Goal: Find specific page/section: Find specific page/section

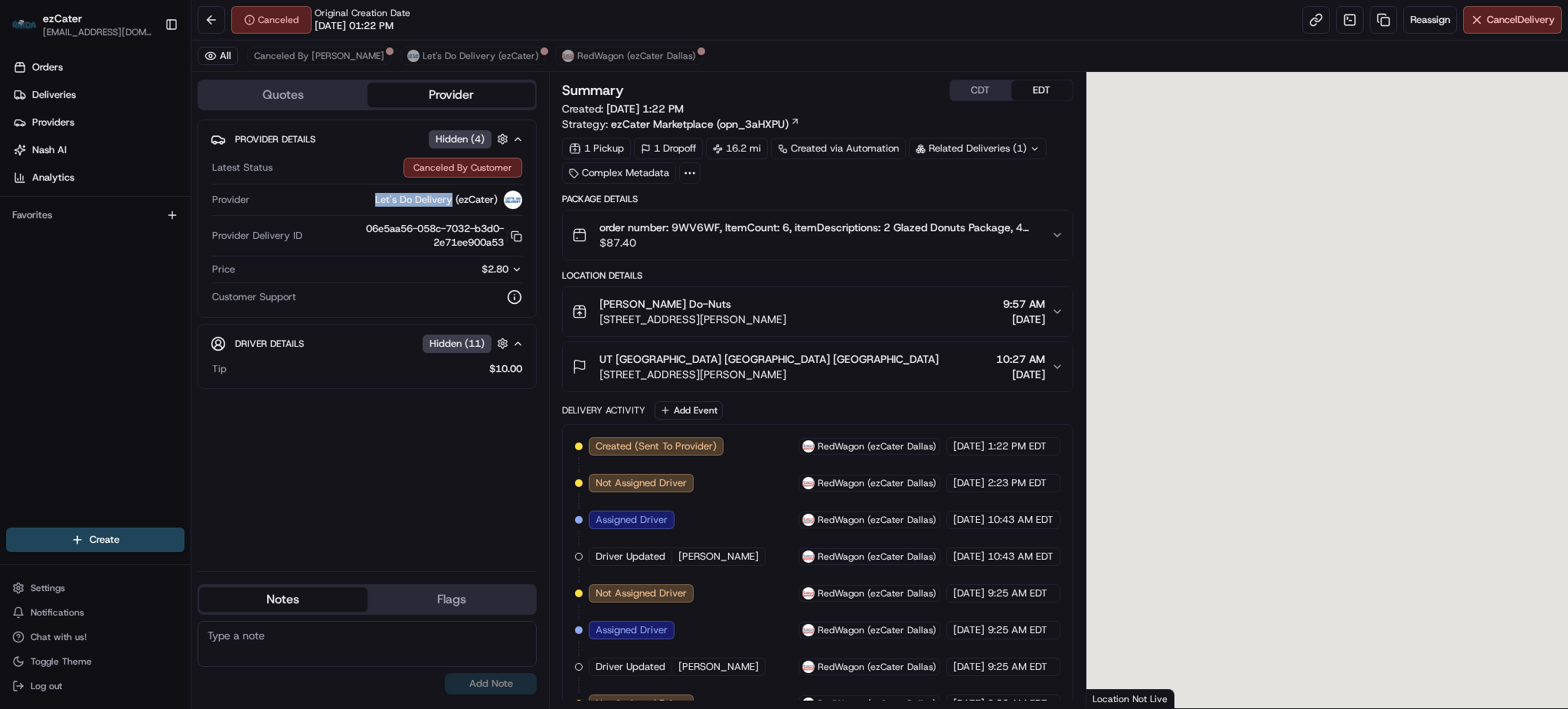
click at [376, 200] on span "Let's Do Delivery (ezCater)" at bounding box center [436, 200] width 122 height 14
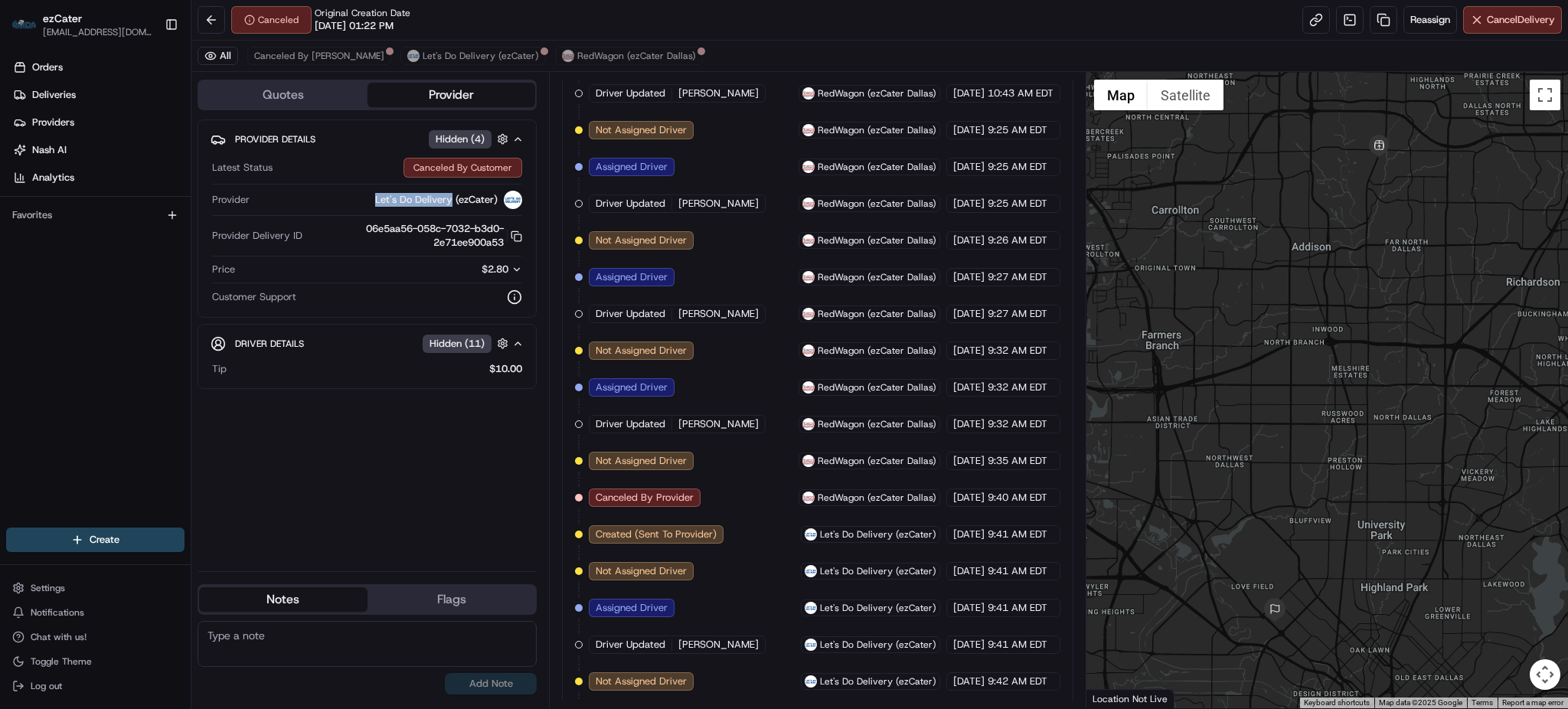
scroll to position [566, 0]
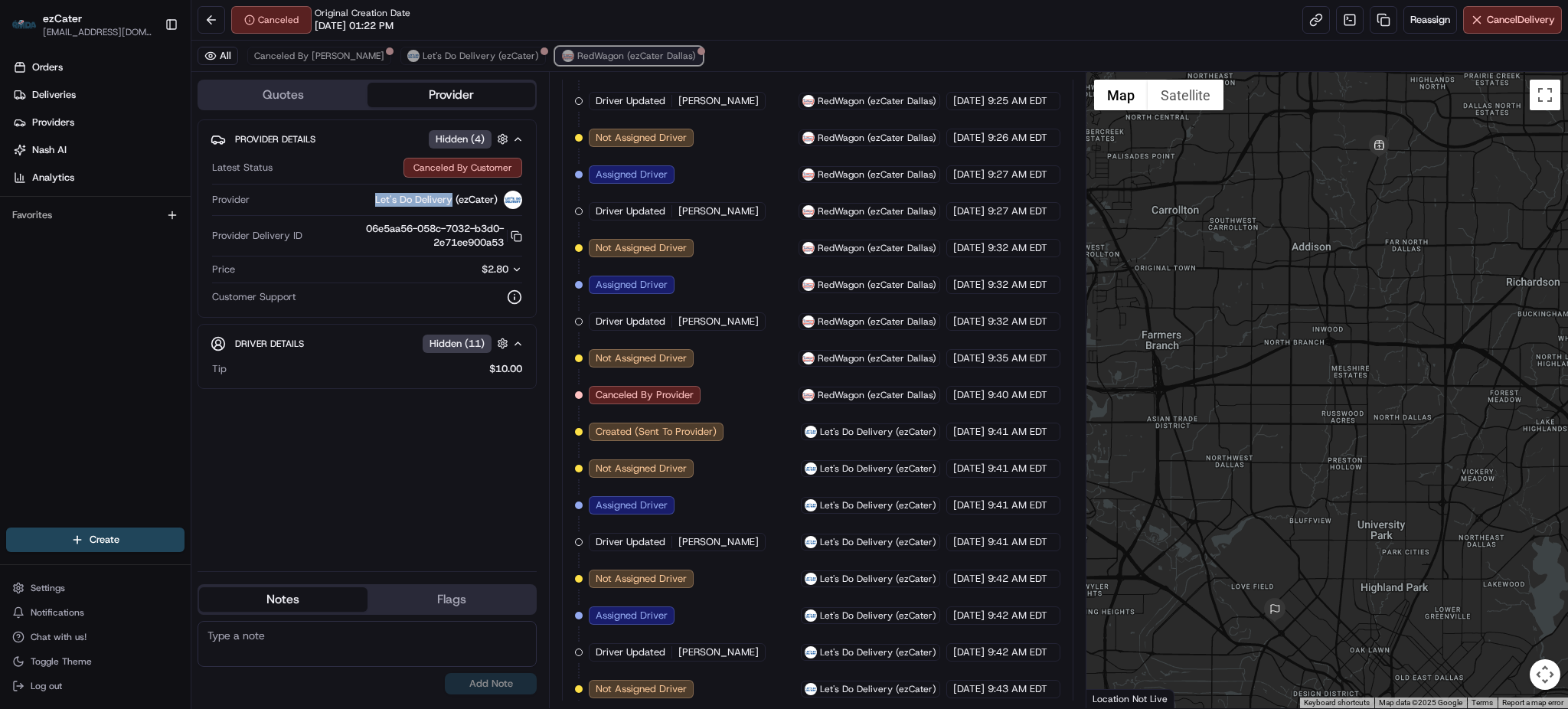
click at [577, 52] on span "RedWagon (ezCater Dallas)" at bounding box center [636, 56] width 118 height 12
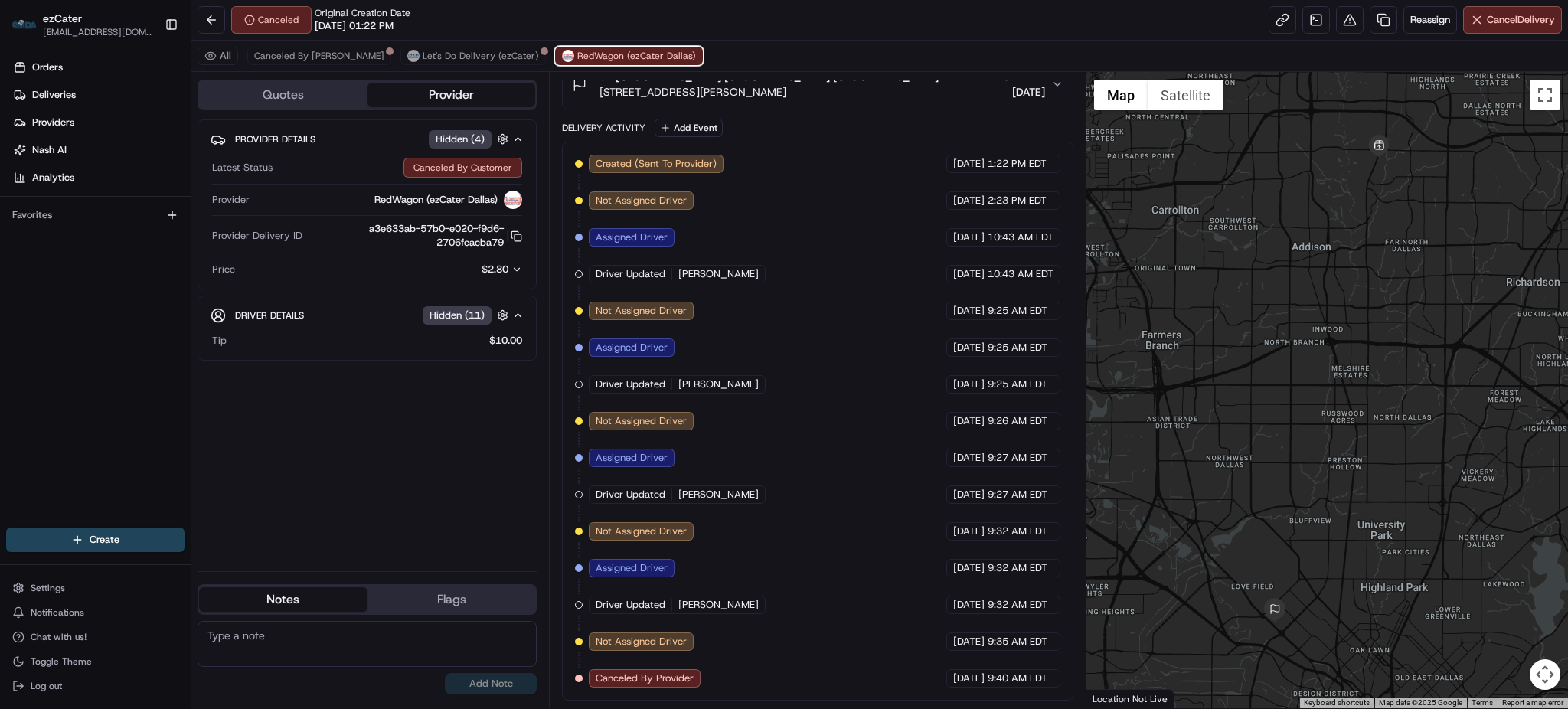
scroll to position [299, 0]
drag, startPoint x: 370, startPoint y: 201, endPoint x: 423, endPoint y: 200, distance: 53.0
click at [423, 200] on div "RedWagon (ezCater Dallas)" at bounding box center [388, 200] width 266 height 19
copy span "RedWagon"
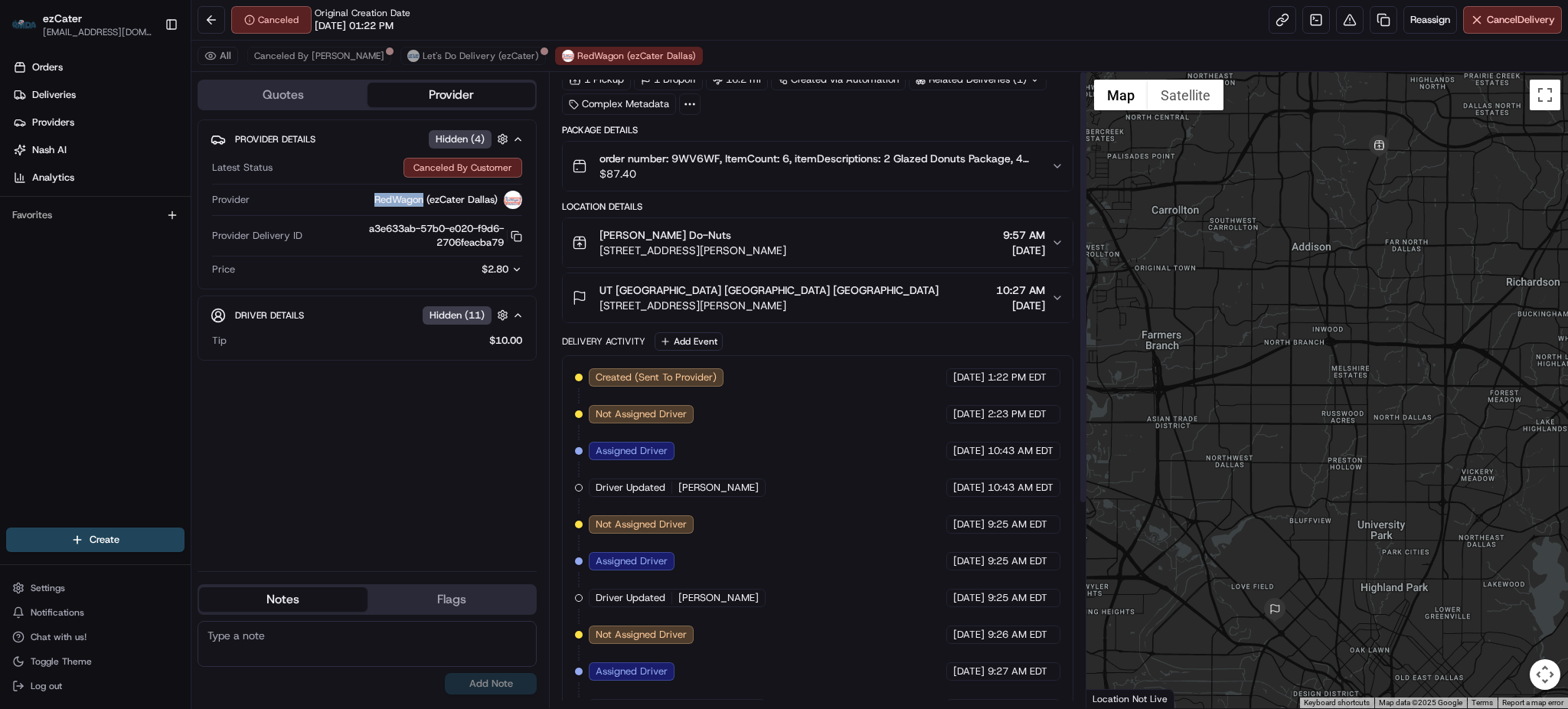
scroll to position [0, 0]
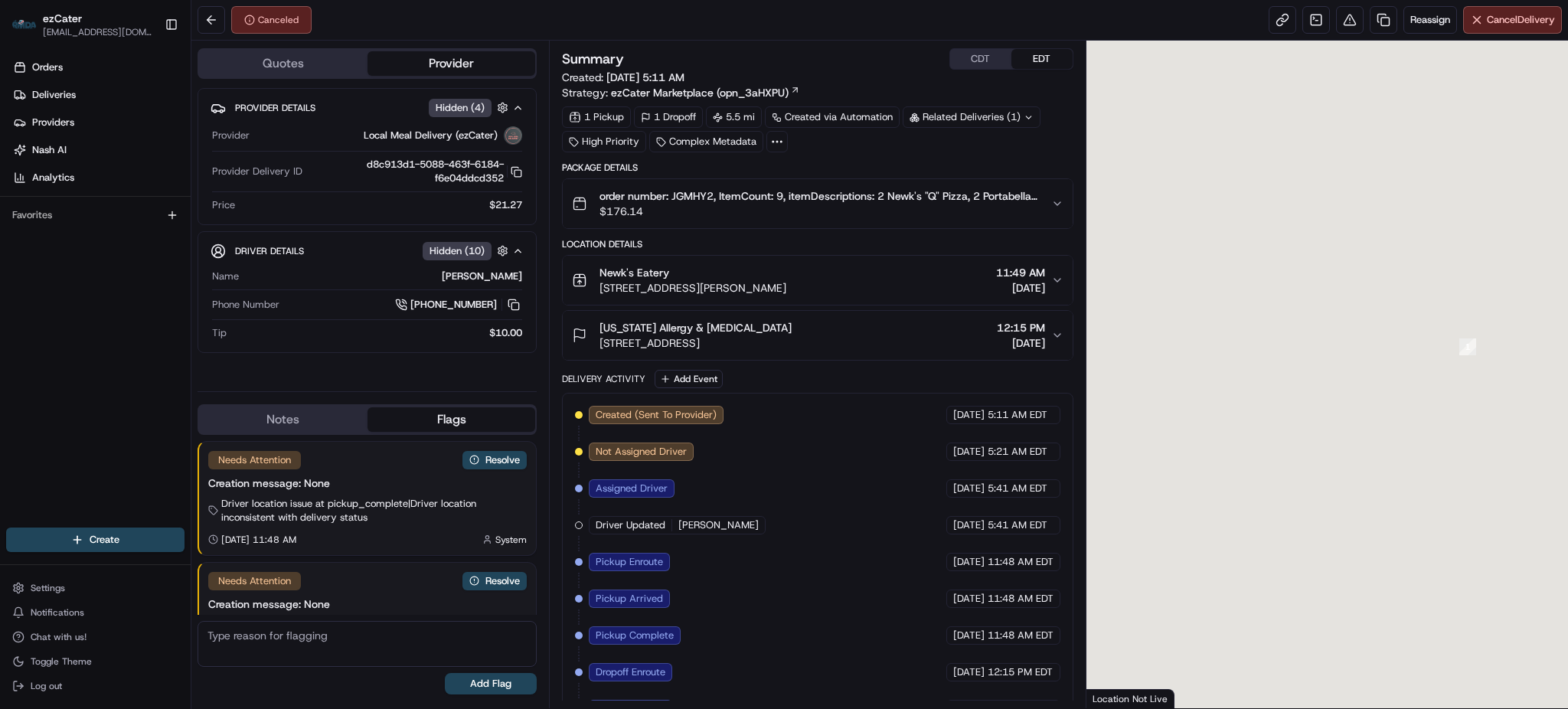
scroll to position [62, 0]
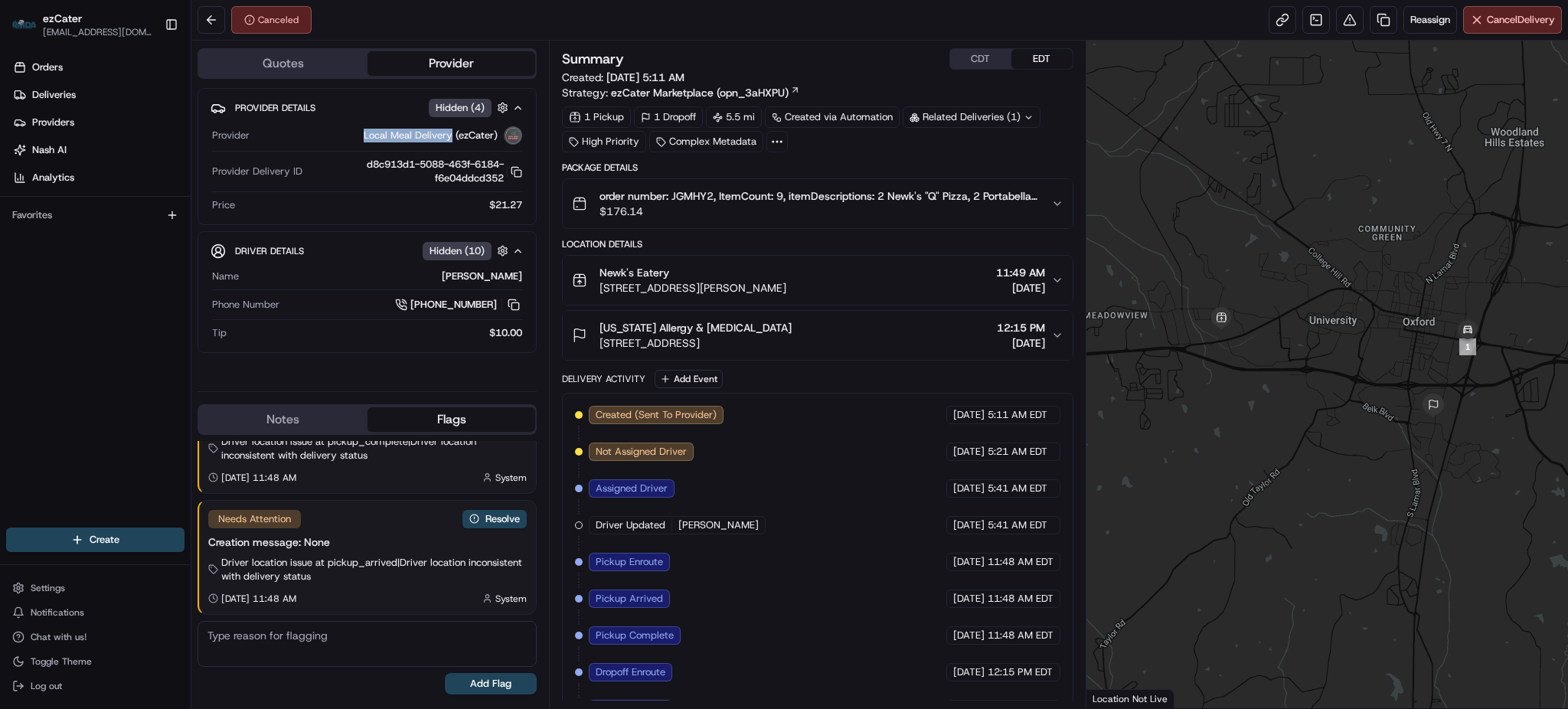
drag, startPoint x: 401, startPoint y: 132, endPoint x: 771, endPoint y: 276, distance: 397.0
click at [346, 132] on div "Local Meal Delivery (ezCater)" at bounding box center [388, 135] width 266 height 19
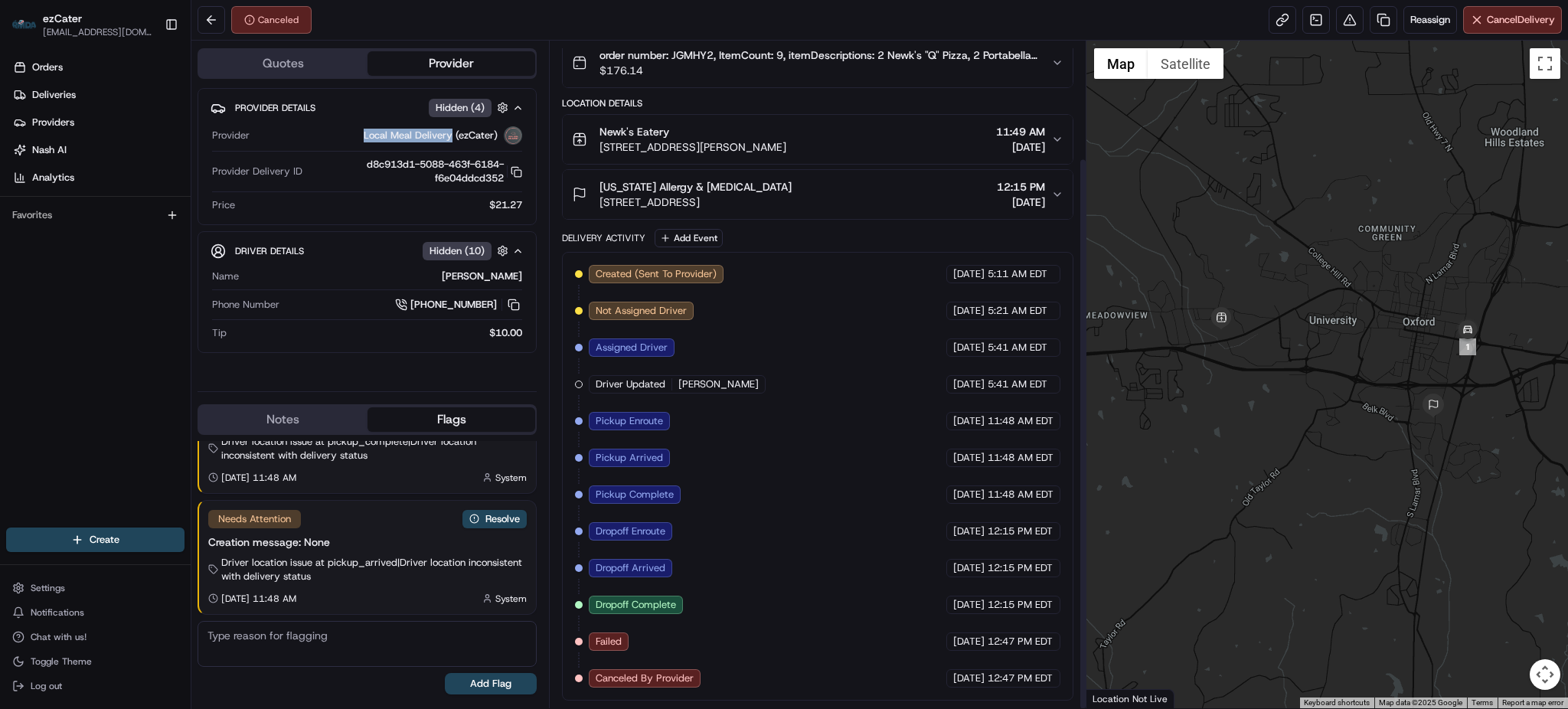
scroll to position [0, 0]
